Goal: Task Accomplishment & Management: Use online tool/utility

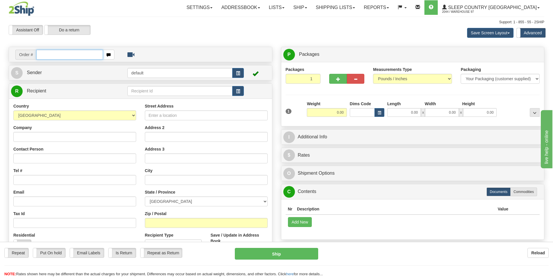
click at [60, 55] on input "text" at bounding box center [69, 55] width 67 height 10
paste input "9007I140583"
type input "9007I140583"
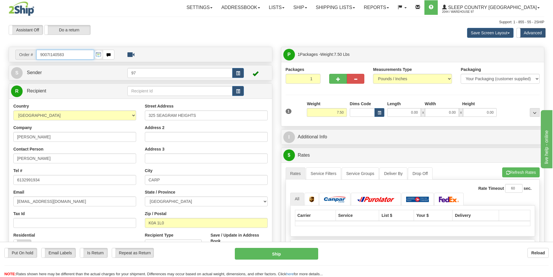
drag, startPoint x: 77, startPoint y: 55, endPoint x: -26, endPoint y: 53, distance: 103.7
click at [0, 53] on html "Training Course Close Toggle navigation Settings Shipping Preferences New Sende…" at bounding box center [276, 138] width 553 height 277
paste input "0I140539"
type input "9000I140539"
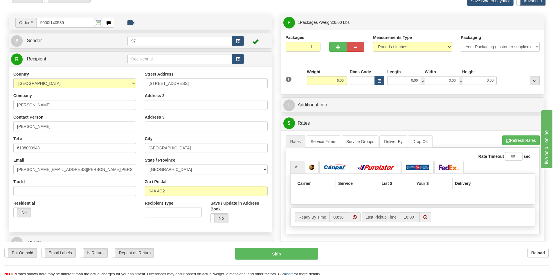
scroll to position [29, 0]
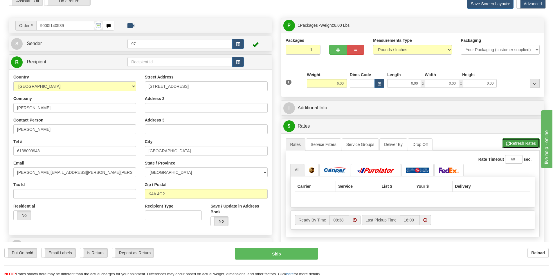
click at [512, 141] on button "Refresh Rates" at bounding box center [520, 143] width 37 height 10
